Goal: Information Seeking & Learning: Understand process/instructions

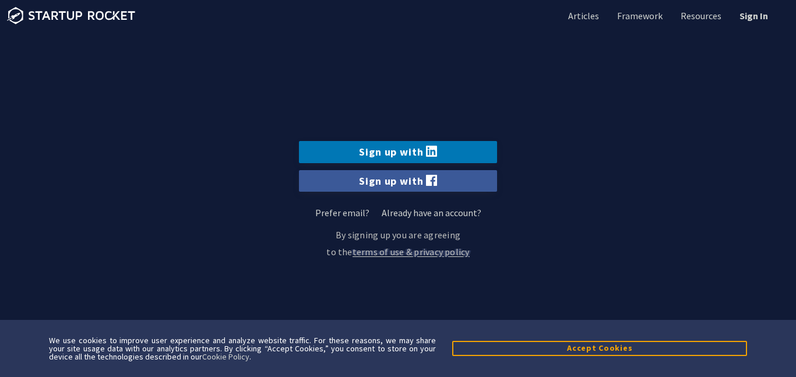
click at [518, 244] on section "Sign up with Sign up with Prefer email? Already have an account? Sign up via Em…" at bounding box center [398, 188] width 796 height 377
click at [629, 358] on div "We use cookies to improve user experience and analyze website traffic. For thes…" at bounding box center [398, 348] width 796 height 57
click at [602, 342] on button "Accept Cookies" at bounding box center [599, 348] width 295 height 15
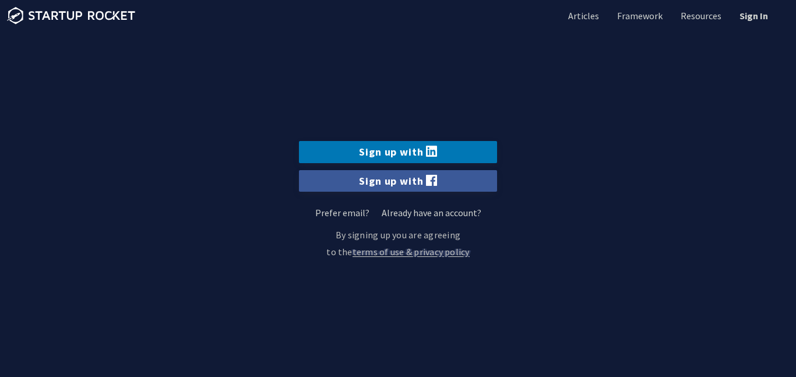
click at [635, 27] on ul "Articles Framework Resources Sign In" at bounding box center [663, 15] width 237 height 31
click at [430, 257] on link "terms of use & privacy policy" at bounding box center [411, 252] width 117 height 17
